Goal: Task Accomplishment & Management: Manage account settings

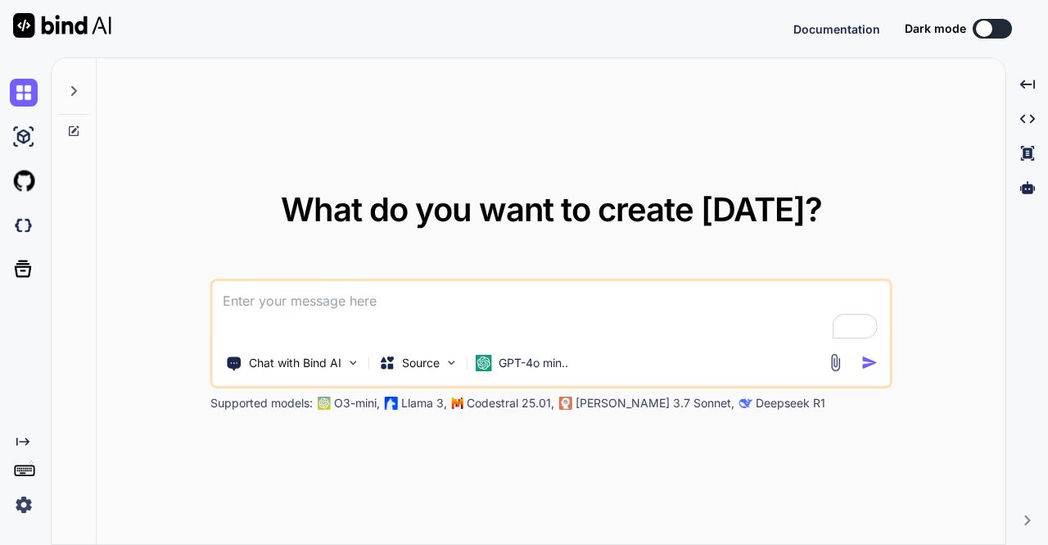
click at [29, 503] on img at bounding box center [24, 505] width 28 height 28
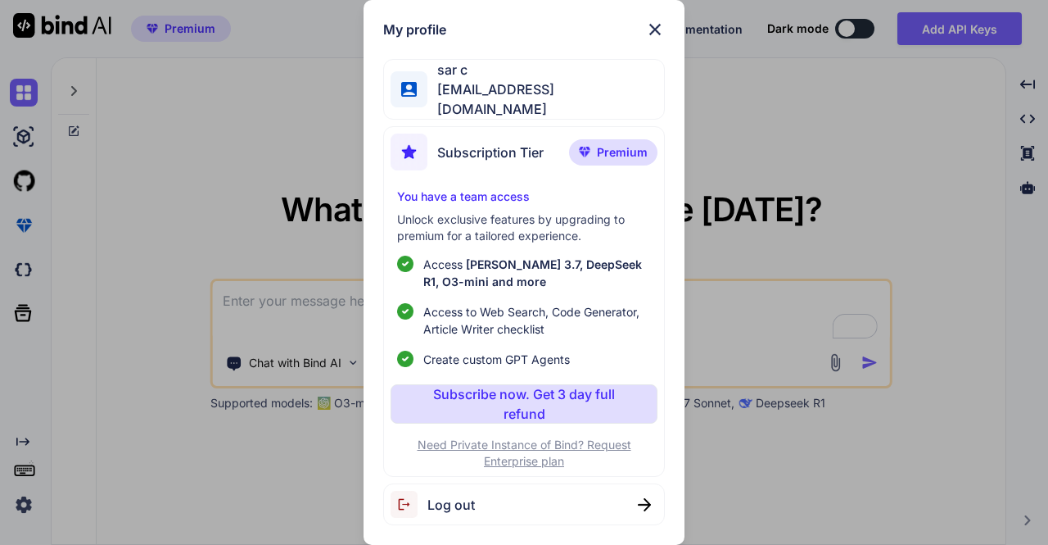
click at [468, 504] on span "Log out" at bounding box center [452, 505] width 48 height 20
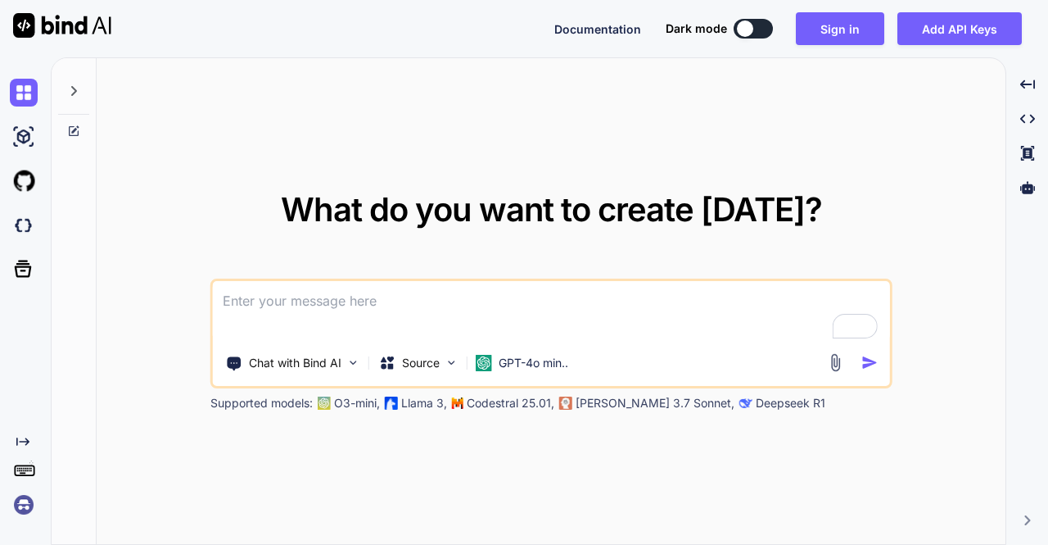
type textarea "x"
click at [20, 496] on img at bounding box center [24, 505] width 28 height 28
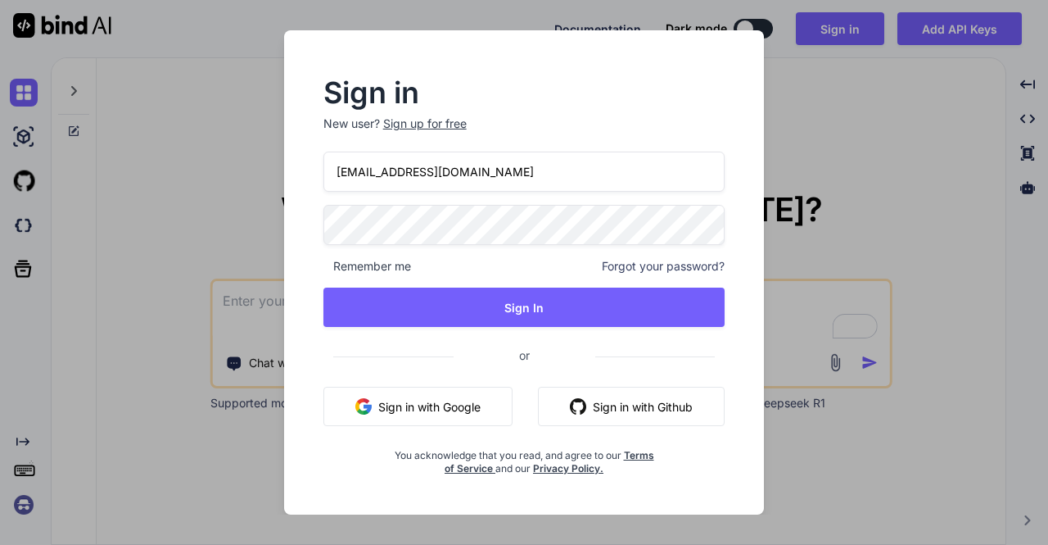
click at [454, 180] on input "[EMAIL_ADDRESS][DOMAIN_NAME]" at bounding box center [525, 172] width 402 height 40
drag, startPoint x: 488, startPoint y: 177, endPoint x: 292, endPoint y: 168, distance: 196.0
click at [292, 168] on div "Sign in New user? Sign up for free [EMAIL_ADDRESS][DOMAIN_NAME] Remember me For…" at bounding box center [524, 272] width 481 height 484
paste input "johnzakma9@g"
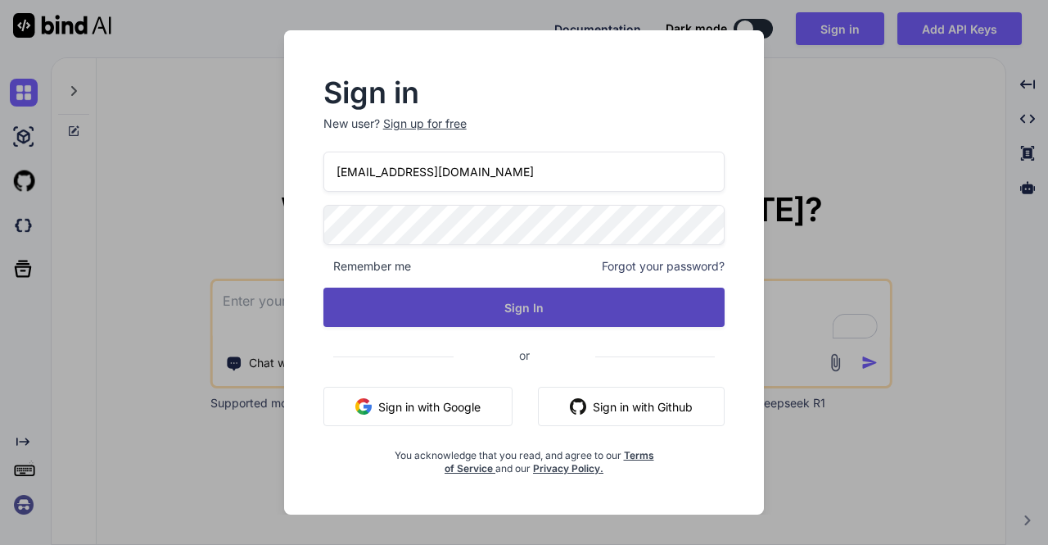
type input "[EMAIL_ADDRESS][DOMAIN_NAME]"
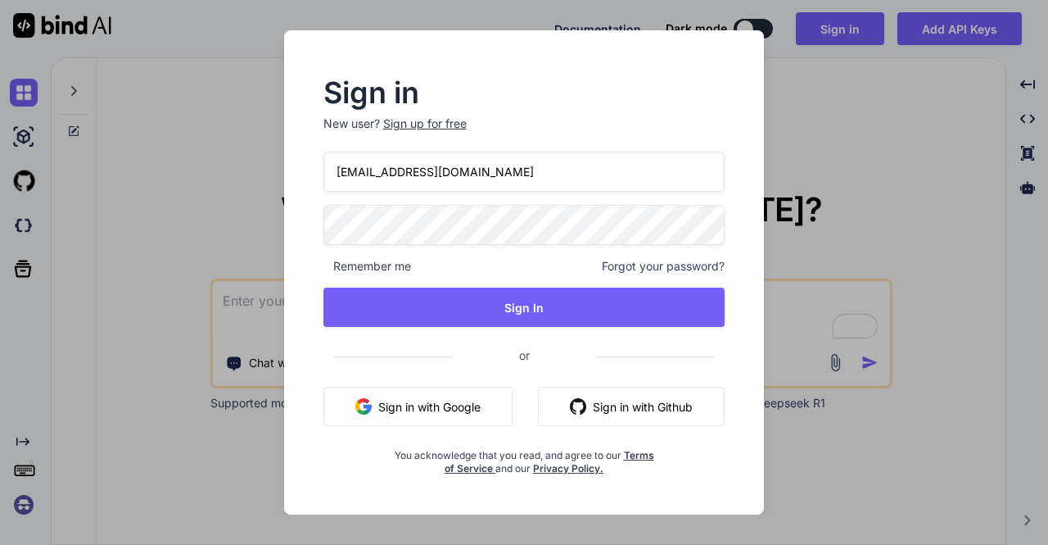
click at [316, 219] on div "Sign in New user? Sign up for free johnzakma9@gmail.com Remember me Forgot your…" at bounding box center [524, 277] width 455 height 396
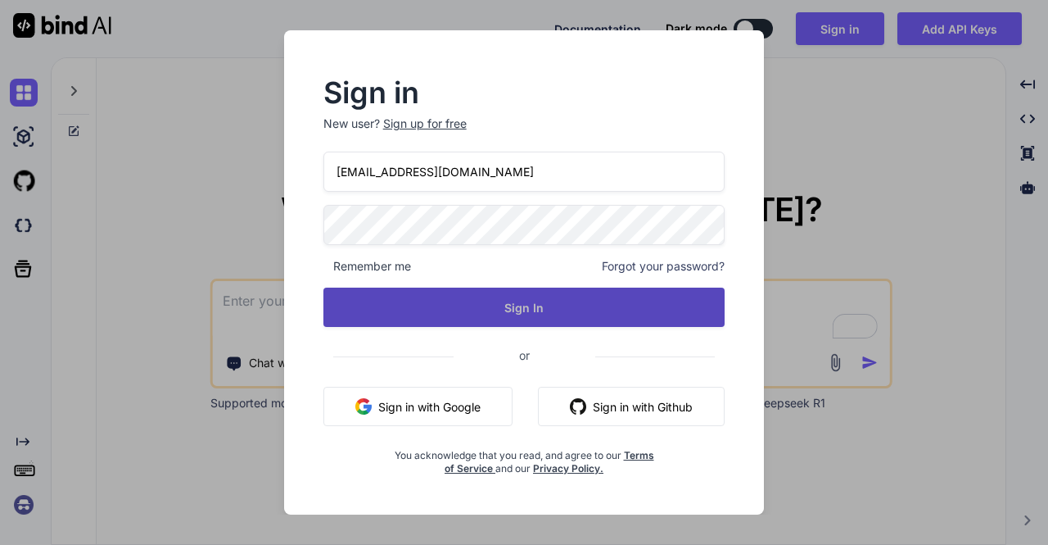
click at [480, 307] on button "Sign In" at bounding box center [525, 306] width 402 height 39
click at [466, 302] on button "Sign In" at bounding box center [525, 306] width 402 height 39
click at [438, 313] on button "Sign In" at bounding box center [525, 306] width 402 height 39
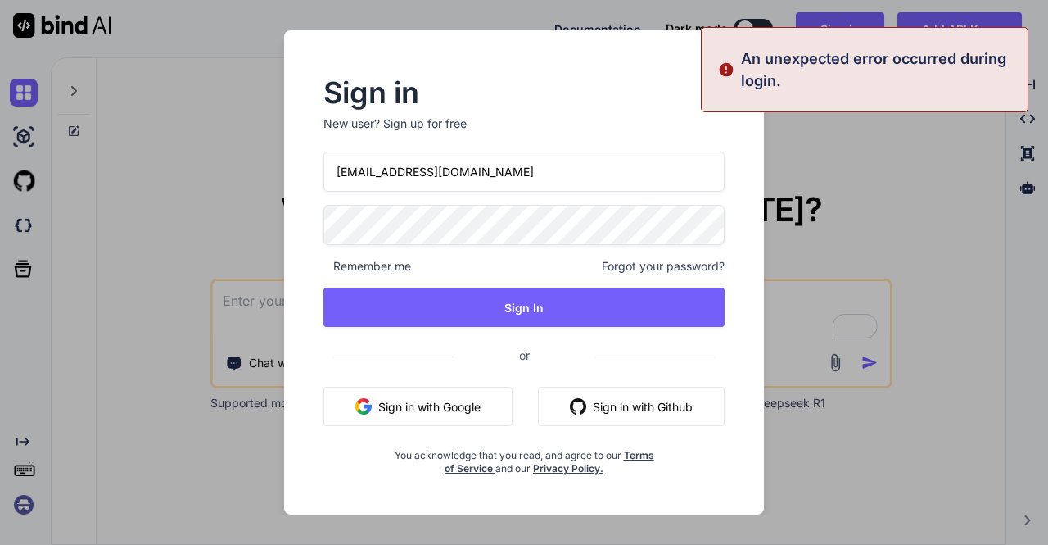
click at [337, 177] on input "[EMAIL_ADDRESS][DOMAIN_NAME]" at bounding box center [525, 172] width 402 height 40
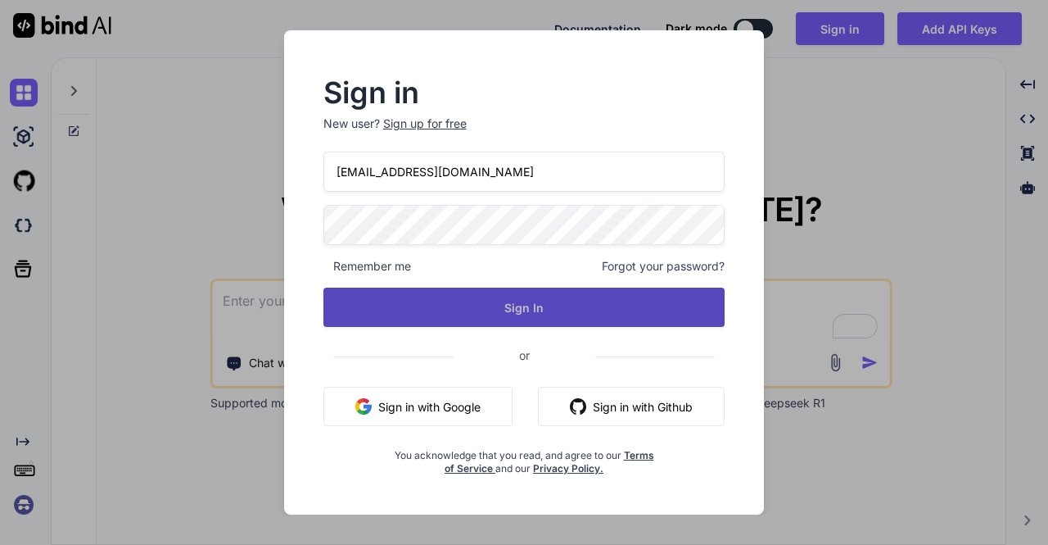
click at [423, 315] on button "Sign In" at bounding box center [525, 306] width 402 height 39
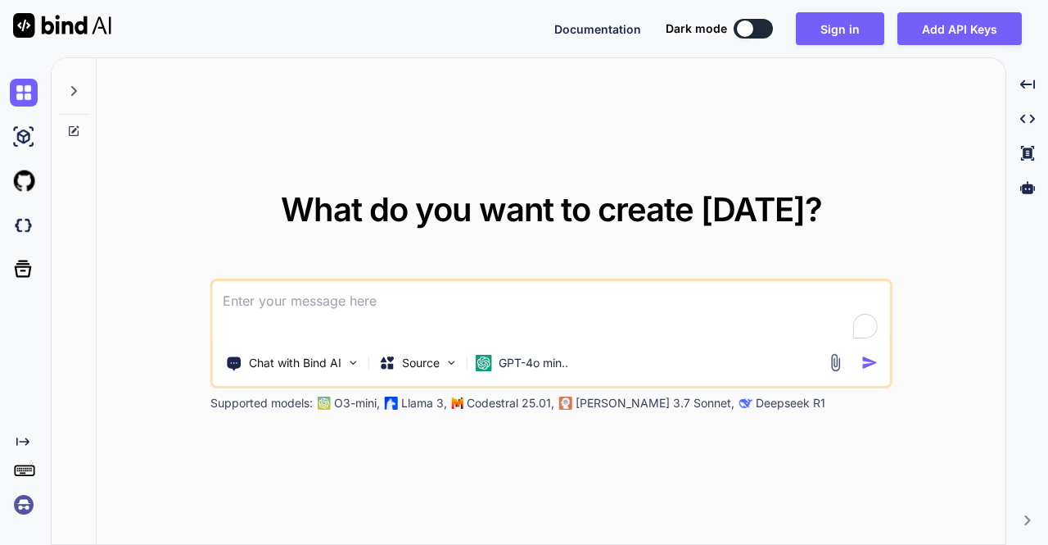
type textarea "x"
click at [26, 498] on img at bounding box center [24, 505] width 28 height 28
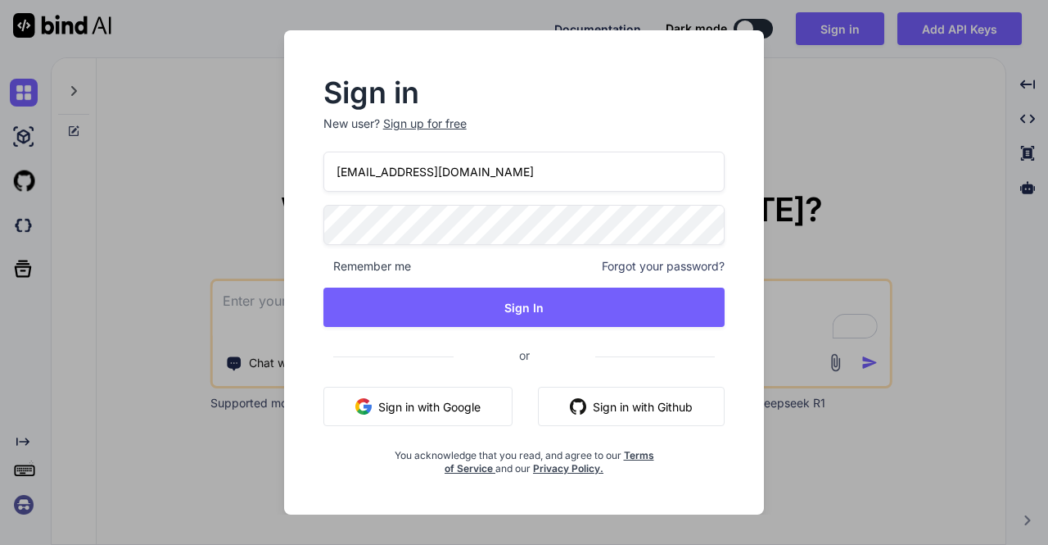
drag, startPoint x: 502, startPoint y: 176, endPoint x: 319, endPoint y: 174, distance: 182.7
click at [319, 174] on div "Sign in New user? Sign up for free [EMAIL_ADDRESS][DOMAIN_NAME] Remember me For…" at bounding box center [524, 277] width 455 height 396
paste input "johnzakma9@g"
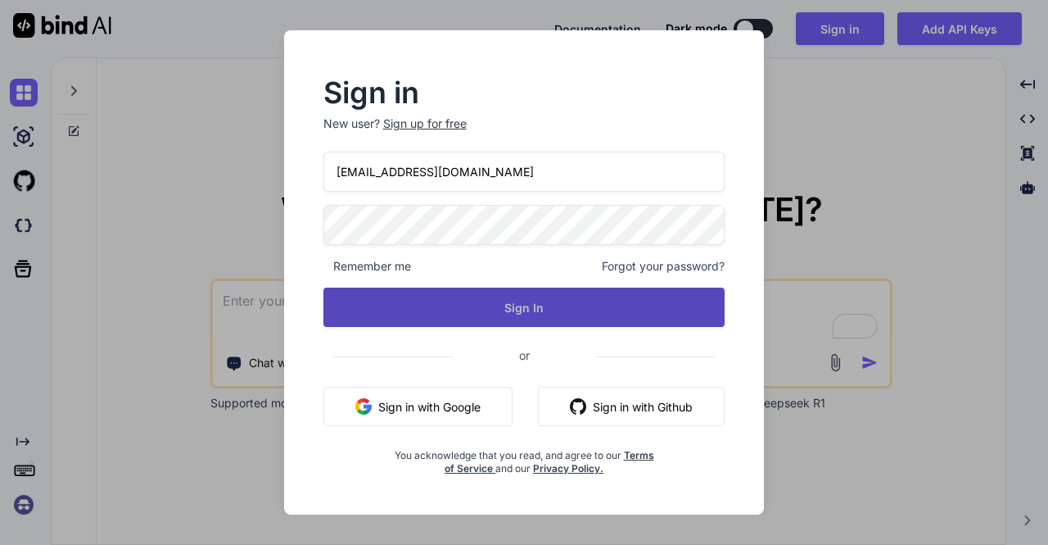
type input "[EMAIL_ADDRESS][DOMAIN_NAME]"
click at [477, 296] on button "Sign In" at bounding box center [525, 306] width 402 height 39
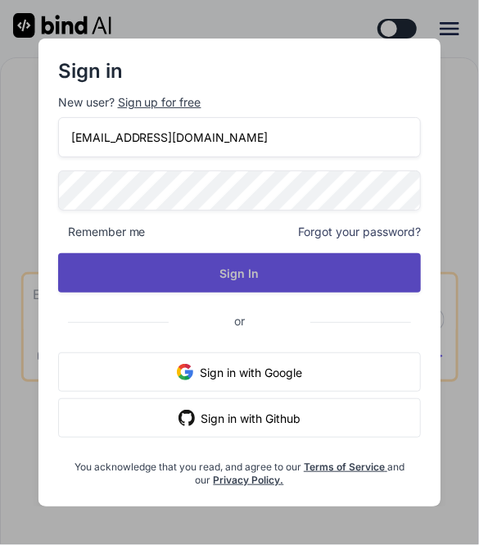
click at [258, 273] on button "Sign In" at bounding box center [240, 272] width 364 height 39
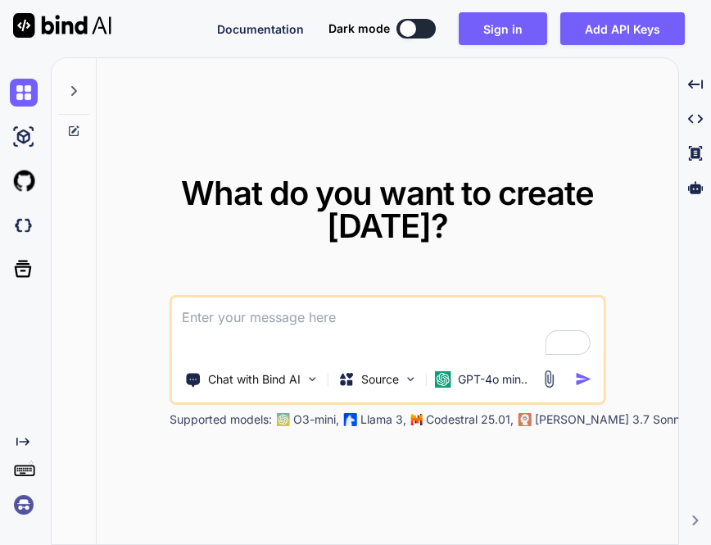
type textarea "x"
click at [29, 499] on img at bounding box center [24, 505] width 28 height 28
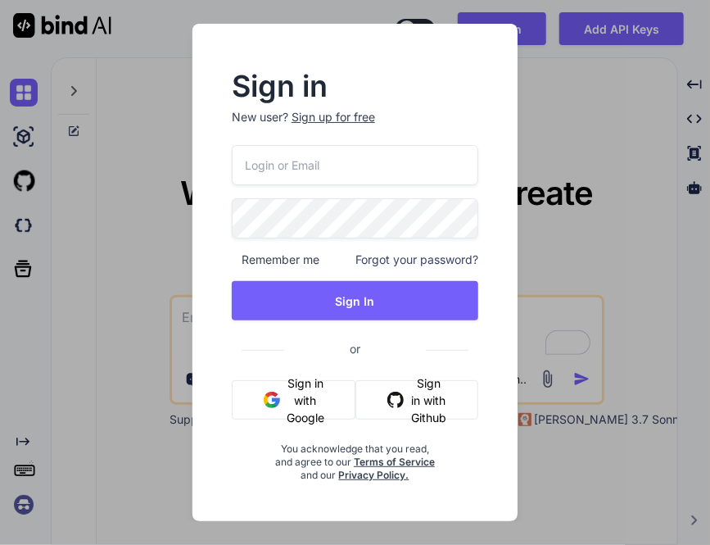
type input "[EMAIL_ADDRESS][DOMAIN_NAME]"
drag, startPoint x: 403, startPoint y: 162, endPoint x: 225, endPoint y: 161, distance: 177.7
click at [225, 161] on div "Sign in New user? Sign up for free [EMAIL_ADDRESS][DOMAIN_NAME] Remember me For…" at bounding box center [356, 277] width 300 height 409
paste input "@amogh10 showing as invalid credentials. the issue might be facing is previousl…"
type input "@amogh10 showing as invalid credentials. the issue might be facing is previousl…"
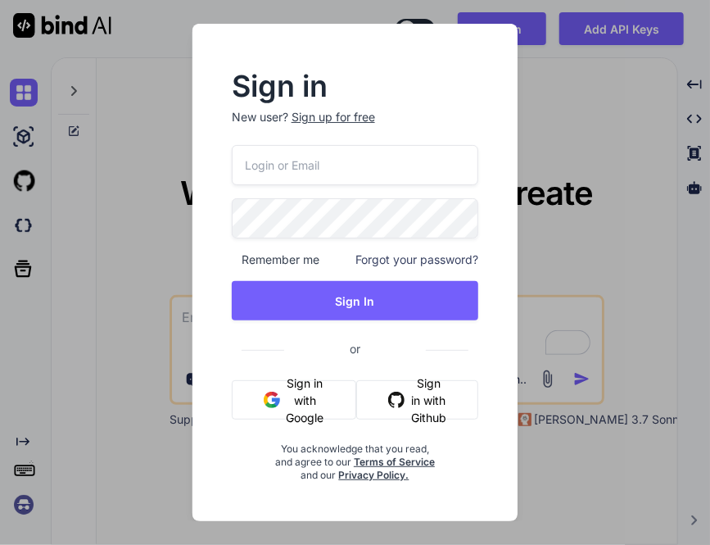
type textarea "x"
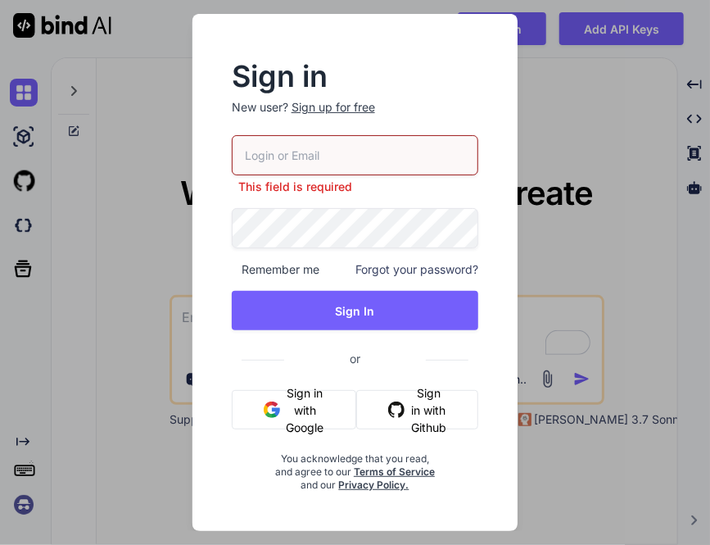
click at [317, 156] on input "email" at bounding box center [355, 155] width 247 height 40
paste input "[EMAIL_ADDRESS][DOMAIN_NAME]"
type input "[EMAIL_ADDRESS][DOMAIN_NAME]"
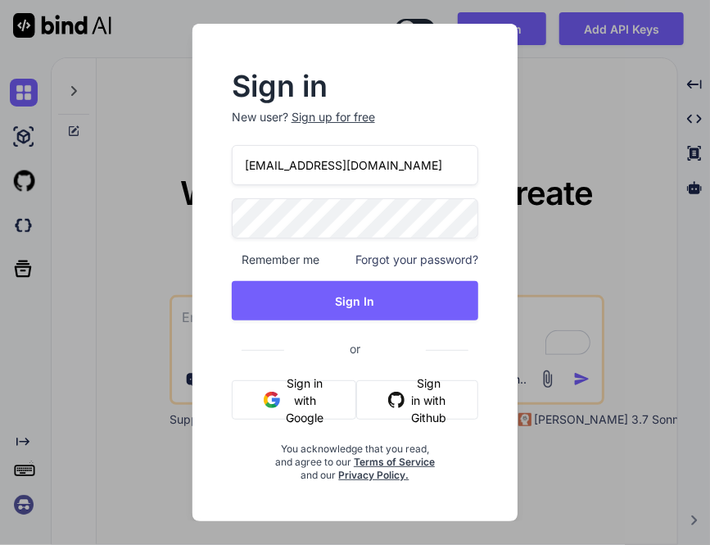
click at [192, 209] on div "Sign in New user? Sign up for free johnzakma9@gmail.com Remember me Forgot your…" at bounding box center [354, 272] width 325 height 497
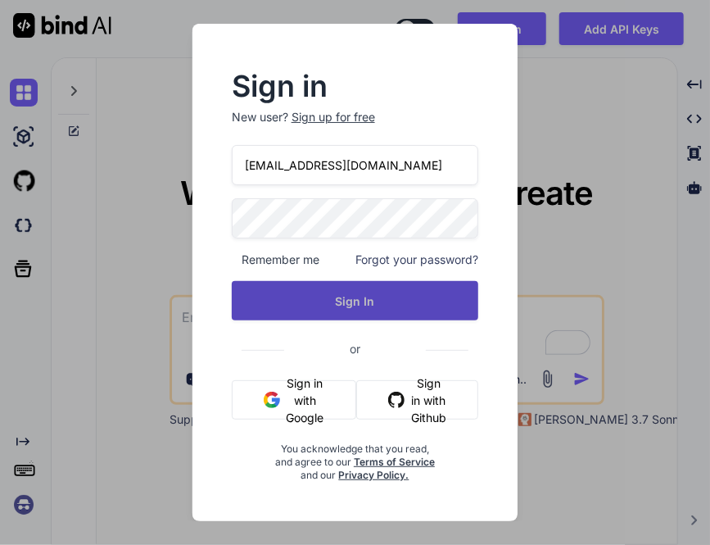
click at [393, 318] on button "Sign In" at bounding box center [355, 300] width 247 height 39
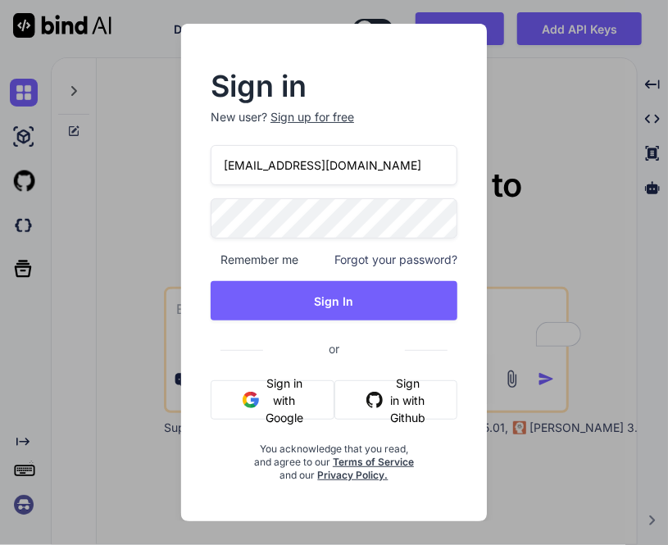
type textarea "x"
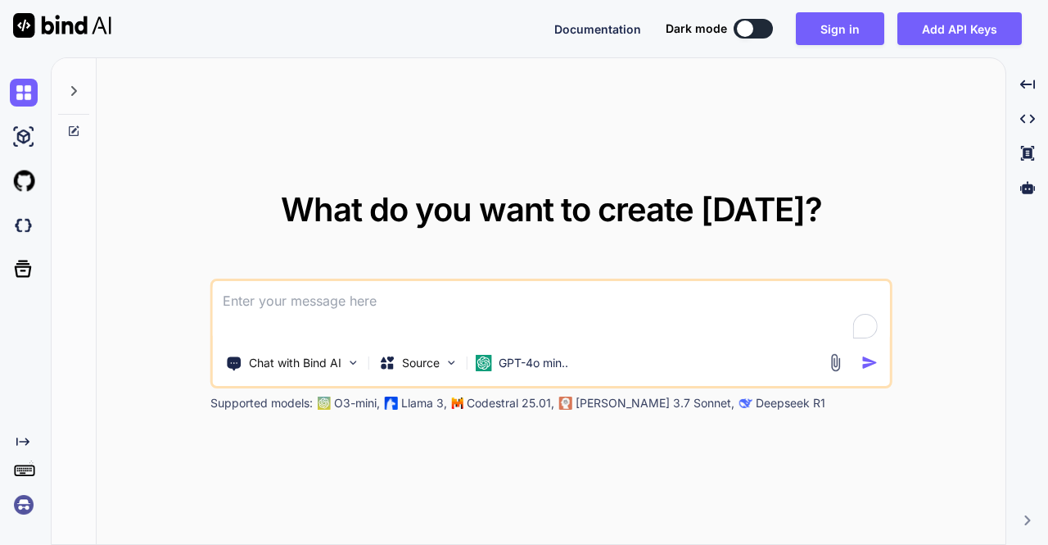
type textarea "x"
